Goal: Task Accomplishment & Management: Use online tool/utility

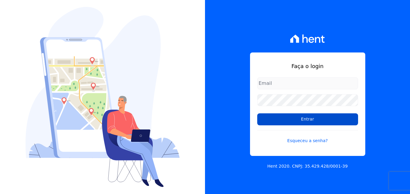
type input "[EMAIL_ADDRESS][DOMAIN_NAME]"
click at [321, 123] on input "Entrar" at bounding box center [307, 119] width 101 height 12
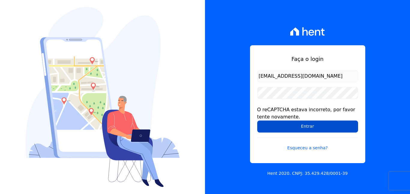
click at [321, 128] on input "Entrar" at bounding box center [307, 127] width 101 height 12
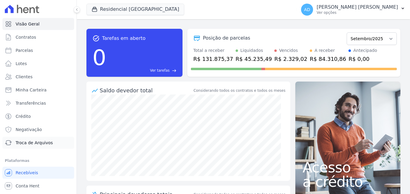
click at [41, 145] on span "Troca de Arquivos" at bounding box center [34, 143] width 37 height 6
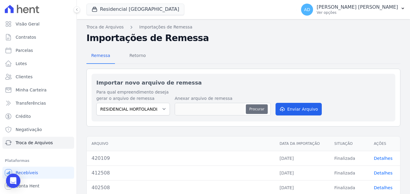
click at [260, 111] on button "Procurar" at bounding box center [257, 109] width 22 height 10
type input "430809"
click at [287, 112] on button "Enviar Arquivo" at bounding box center [298, 109] width 46 height 13
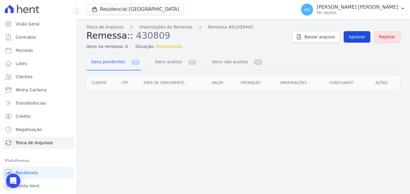
click at [365, 39] on span "Aprovar" at bounding box center [356, 37] width 16 height 6
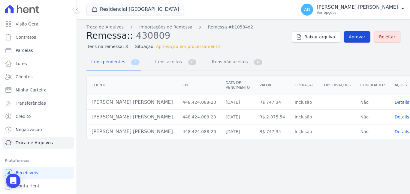
click at [363, 39] on span "Aprovar" at bounding box center [356, 37] width 16 height 6
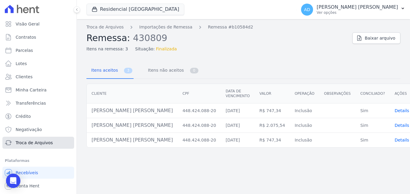
click at [32, 145] on span "Troca de Arquivos" at bounding box center [34, 143] width 37 height 6
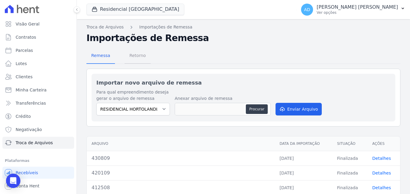
click at [127, 57] on span "Retorno" at bounding box center [138, 55] width 24 height 12
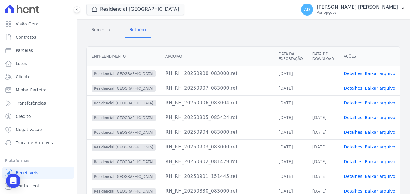
scroll to position [60, 0]
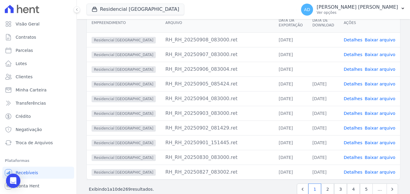
click at [378, 40] on link "Baixar arquivo" at bounding box center [379, 39] width 31 height 5
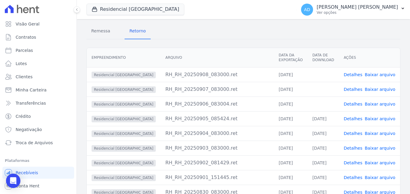
scroll to position [0, 0]
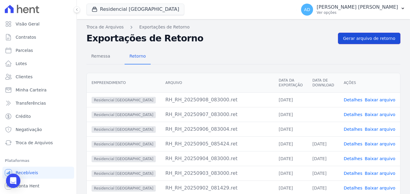
click at [357, 39] on span "Gerar arquivo de retorno" at bounding box center [369, 38] width 52 height 6
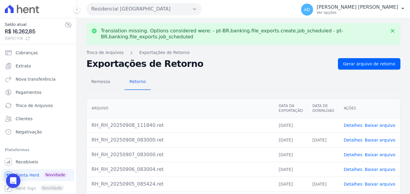
click at [377, 126] on link "Baixar arquivo" at bounding box center [379, 125] width 31 height 5
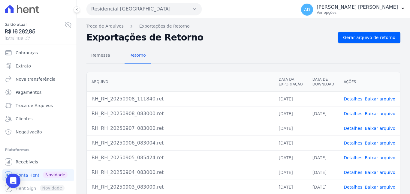
click at [380, 143] on link "Baixar arquivo" at bounding box center [379, 143] width 31 height 5
click at [379, 127] on link "Baixar arquivo" at bounding box center [379, 128] width 31 height 5
